Goal: Transaction & Acquisition: Purchase product/service

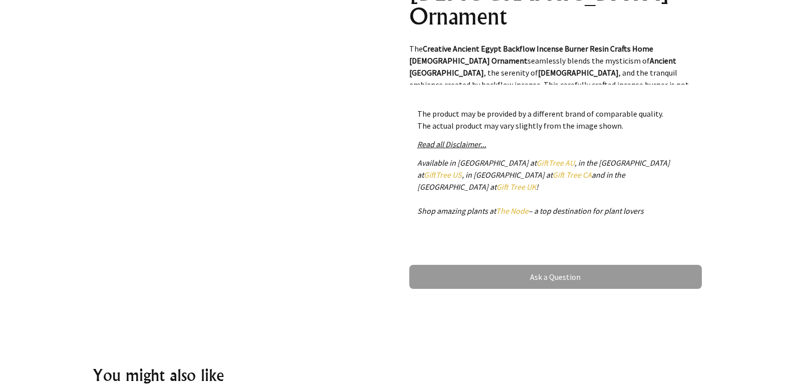
scroll to position [301, 0]
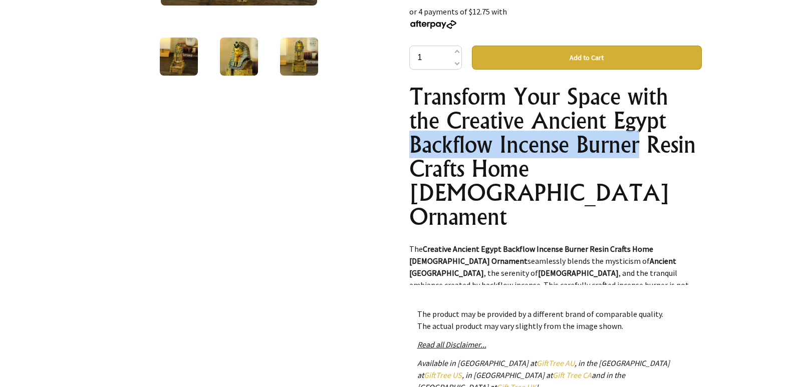
drag, startPoint x: 636, startPoint y: 119, endPoint x: 413, endPoint y: 123, distance: 222.9
click at [413, 123] on h1 "Transform Your Space with the Creative Ancient Egypt Backflow Incense Burner Re…" at bounding box center [555, 157] width 293 height 144
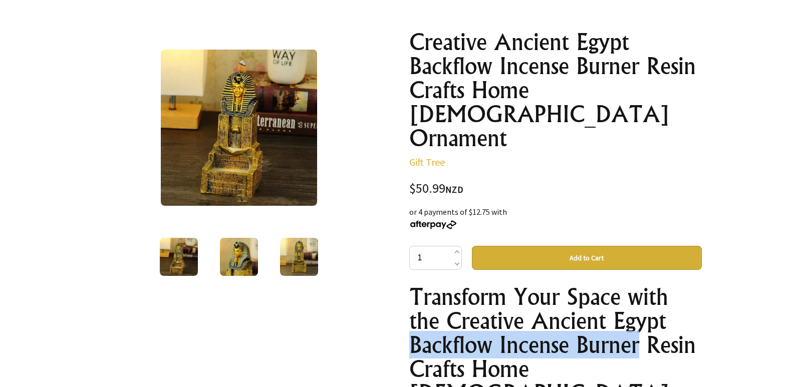
scroll to position [0, 0]
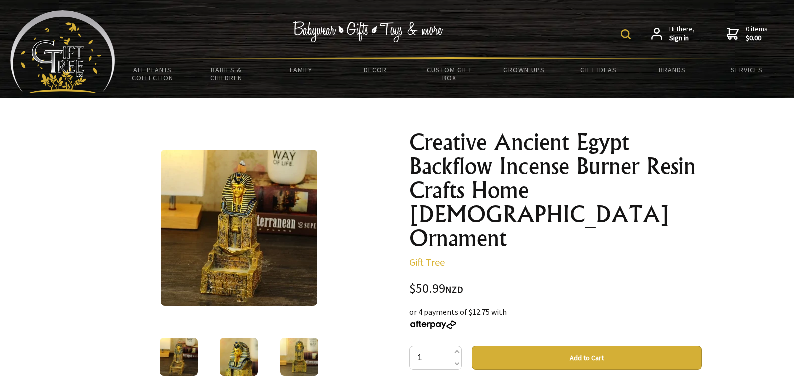
click at [625, 36] on img at bounding box center [626, 34] width 10 height 10
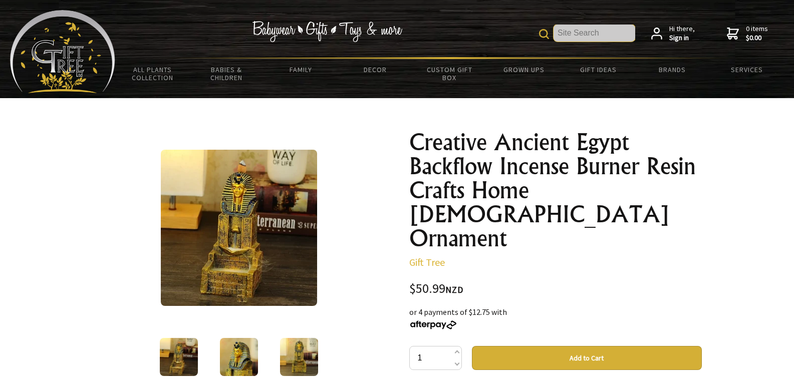
paste input "Backflow Incense Burner"
type input "Backflow Incense Burner"
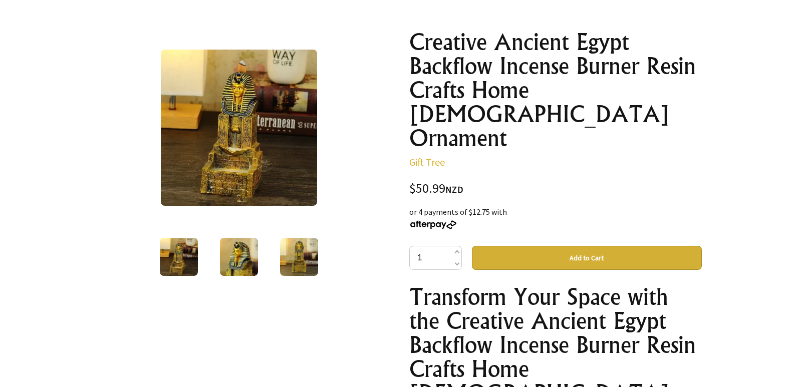
scroll to position [0, 0]
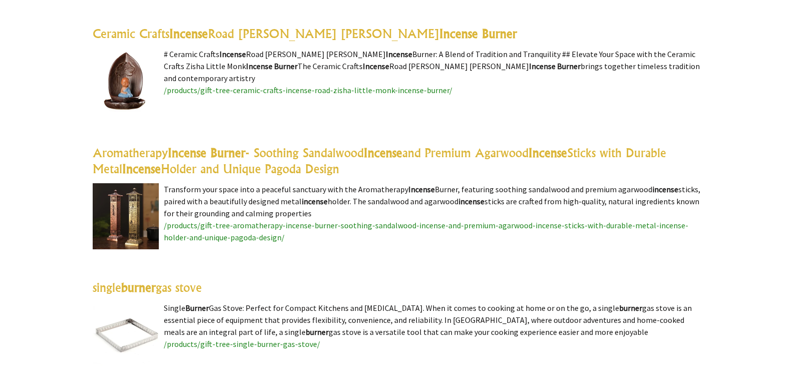
scroll to position [3306, 0]
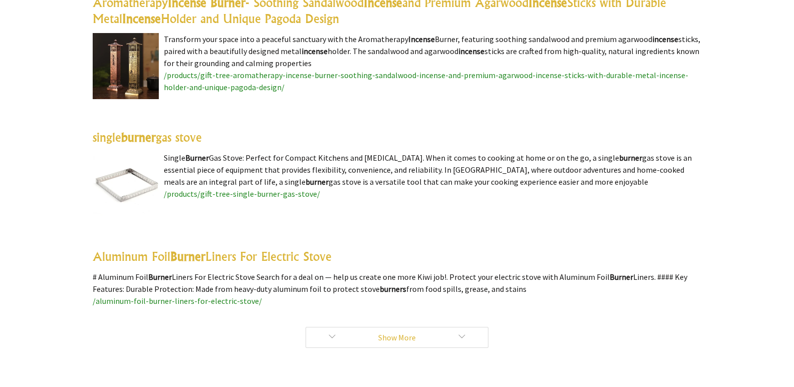
click at [439, 343] on link "Show More" at bounding box center [397, 337] width 183 height 21
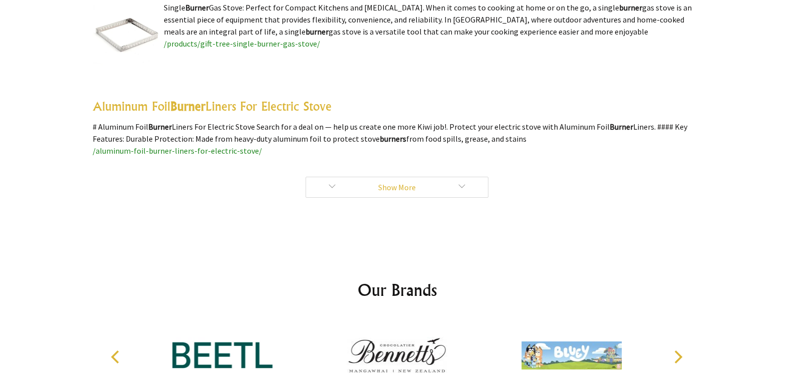
click at [418, 195] on link "Show More" at bounding box center [397, 187] width 183 height 21
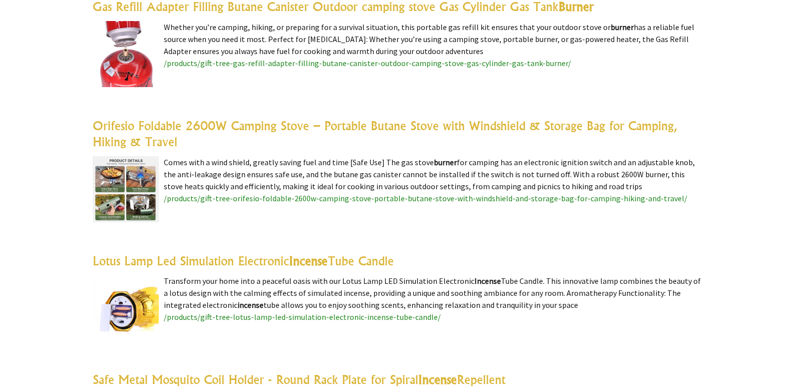
scroll to position [9367, 0]
